Goal: Find specific page/section: Find specific page/section

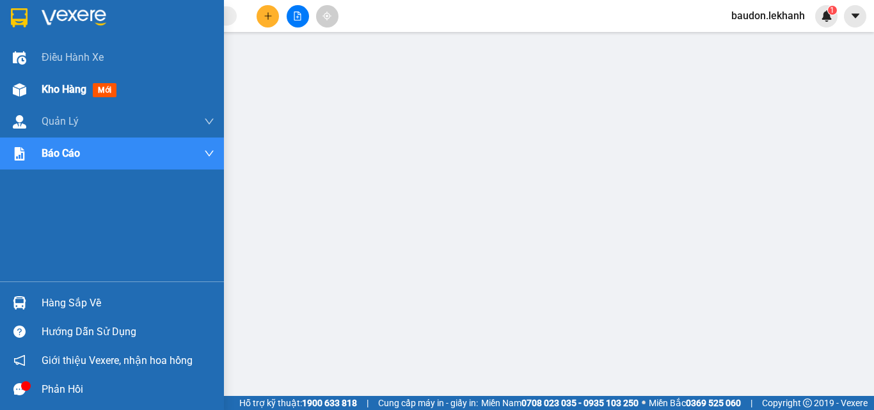
click at [60, 94] on span "Kho hàng" at bounding box center [64, 89] width 45 height 12
